Goal: Contribute content: Add original content to the website for others to see

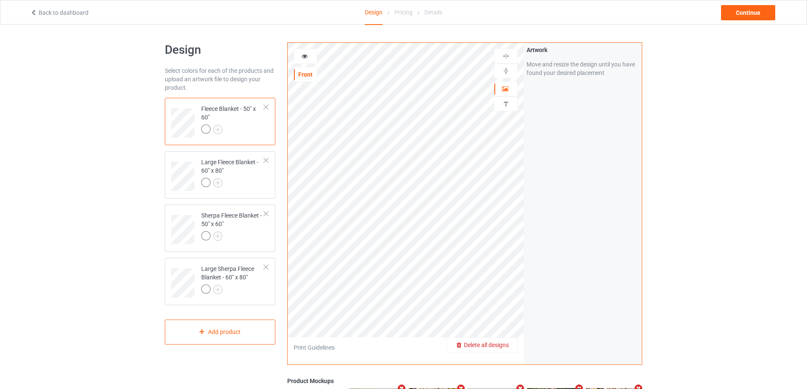
click at [502, 347] on span "Delete all designs" at bounding box center [486, 345] width 45 height 7
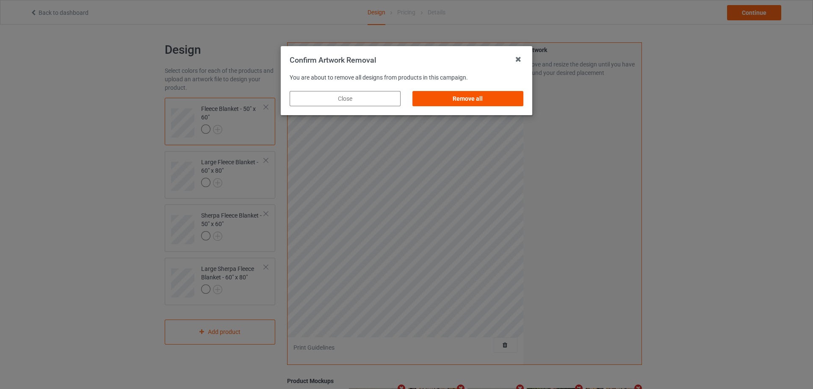
click at [462, 95] on div "Remove all" at bounding box center [468, 98] width 111 height 15
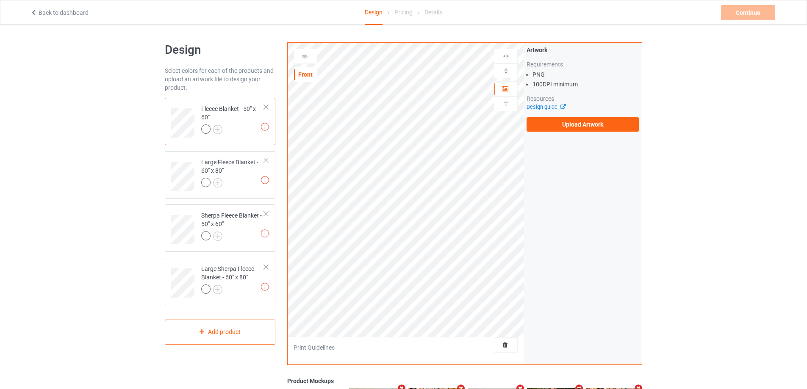
click at [549, 132] on div "Artwork Requirements PNG 100 DPI minimum Resources Design guide Upload Artwork" at bounding box center [583, 89] width 118 height 92
click at [549, 127] on label "Upload Artwork" at bounding box center [583, 124] width 112 height 14
click at [0, 0] on input "Upload Artwork" at bounding box center [0, 0] width 0 height 0
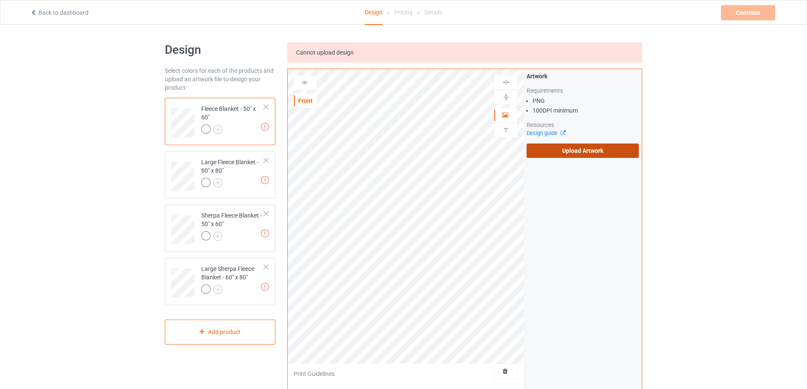
click at [564, 146] on label "Upload Artwork" at bounding box center [583, 151] width 112 height 14
click at [0, 0] on input "Upload Artwork" at bounding box center [0, 0] width 0 height 0
click at [566, 152] on label "Upload Artwork" at bounding box center [583, 151] width 112 height 14
click at [0, 0] on input "Upload Artwork" at bounding box center [0, 0] width 0 height 0
